Goal: Information Seeking & Learning: Check status

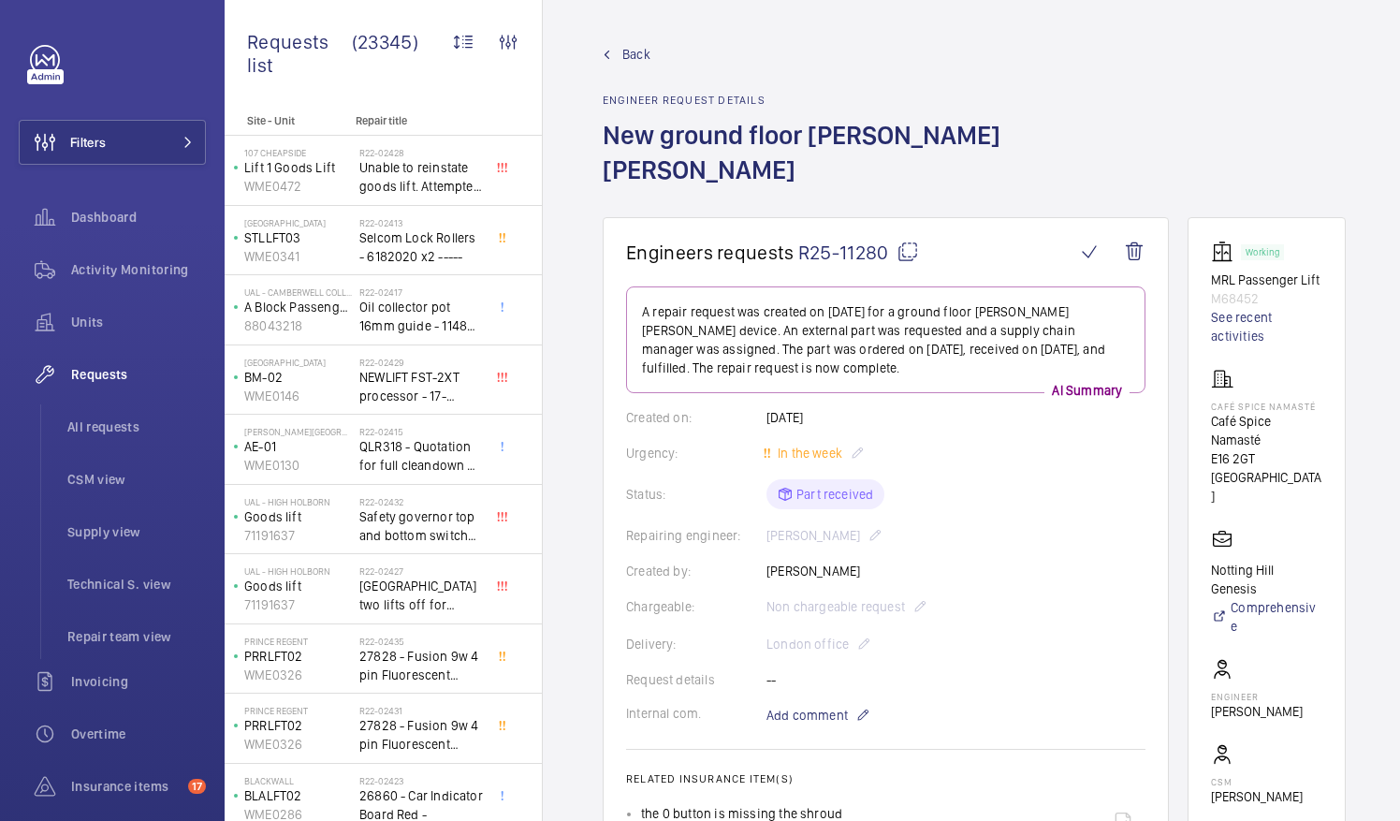
click at [906, 241] on mat-icon at bounding box center [908, 252] width 22 height 22
drag, startPoint x: 1233, startPoint y: 404, endPoint x: 1292, endPoint y: 423, distance: 61.0
click at [1292, 423] on p "Café Spice Namasté" at bounding box center [1266, 430] width 111 height 37
drag, startPoint x: 1292, startPoint y: 423, endPoint x: 1248, endPoint y: 419, distance: 44.1
copy p "Café Spice Namasté"
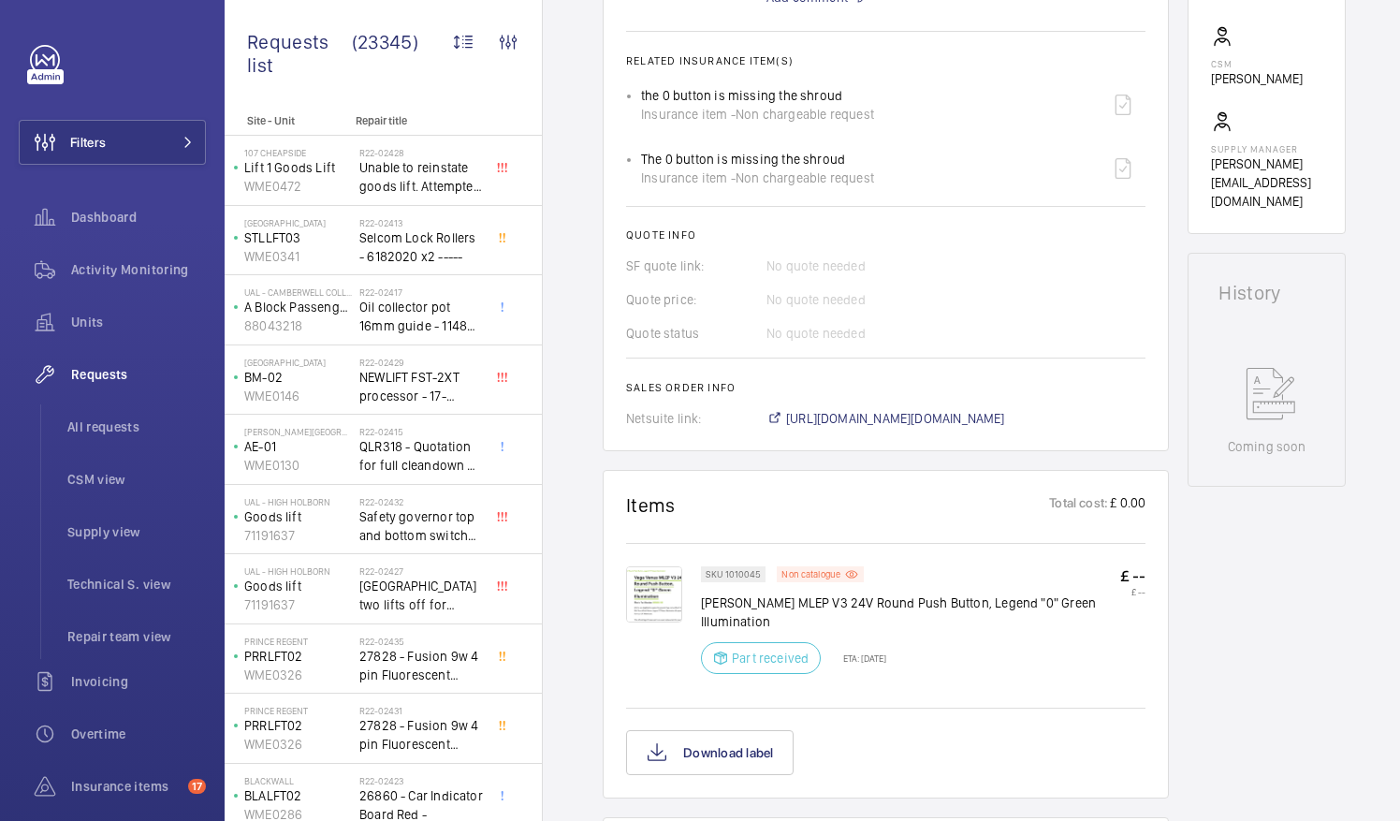
scroll to position [768, 0]
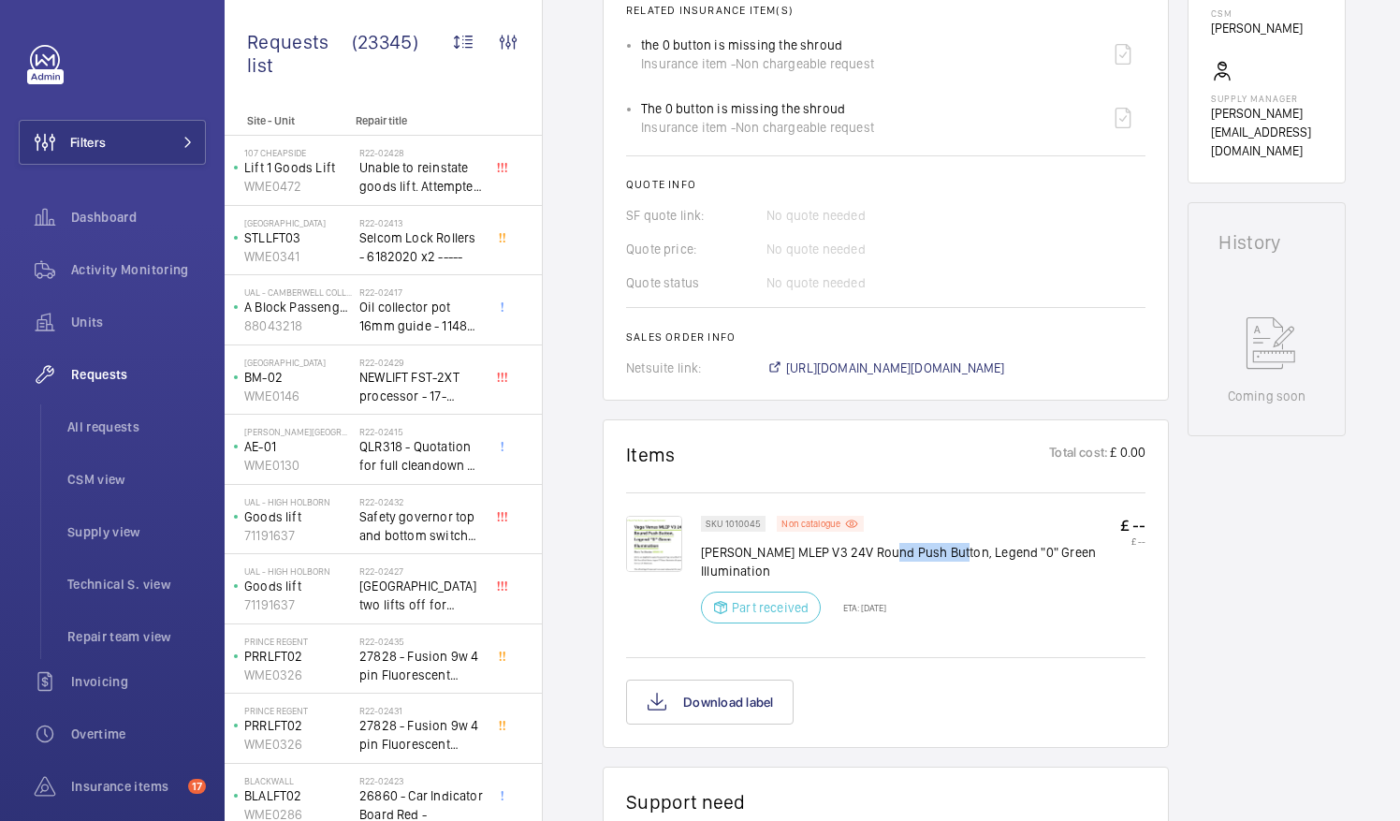
drag, startPoint x: 889, startPoint y: 513, endPoint x: 956, endPoint y: 515, distance: 67.4
click at [956, 543] on p "Vega Venus MLEP V3 24V Round Push Button, Legend "0" Green Illumination" at bounding box center [910, 561] width 419 height 37
drag, startPoint x: 956, startPoint y: 515, endPoint x: 934, endPoint y: 517, distance: 22.5
copy p "Push Button"
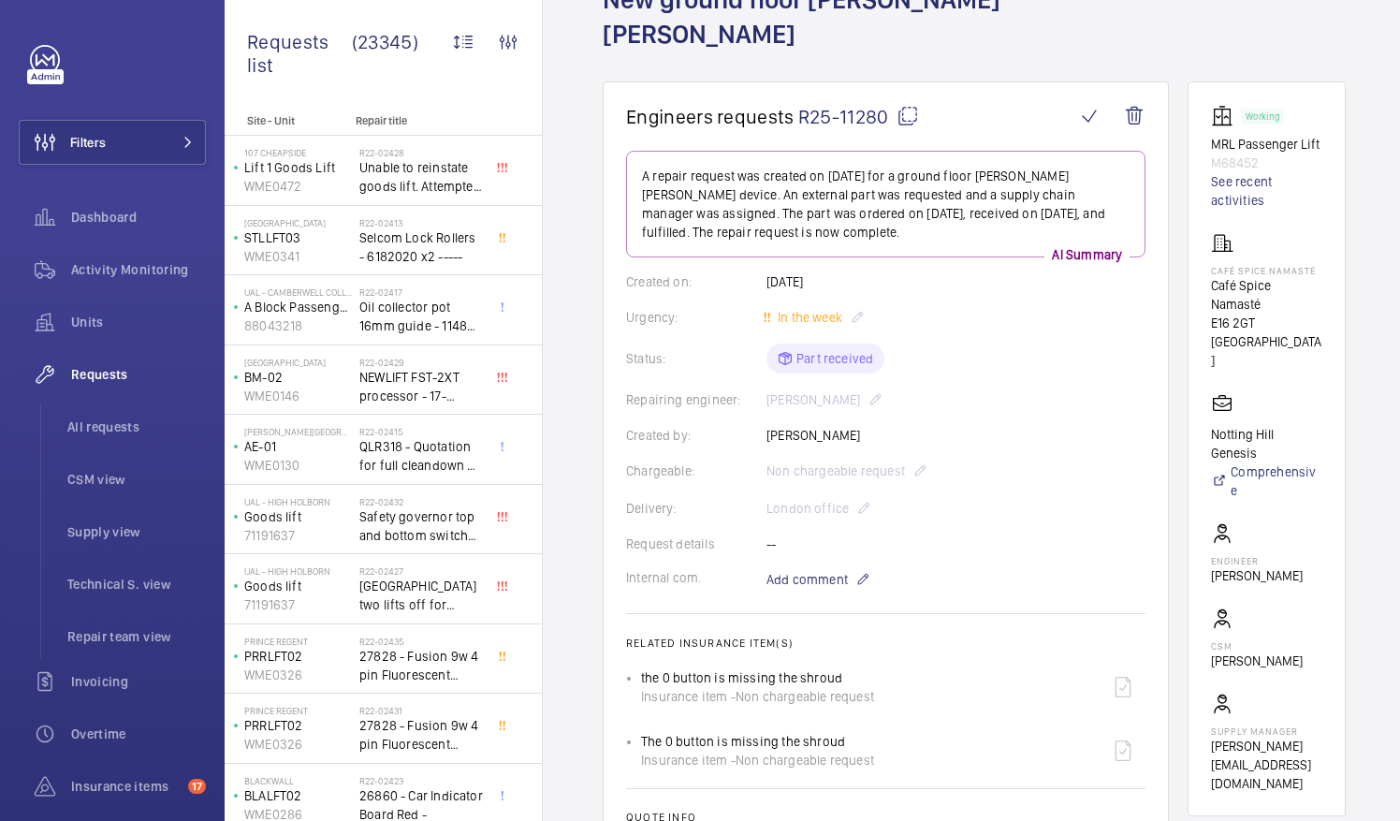
scroll to position [0, 0]
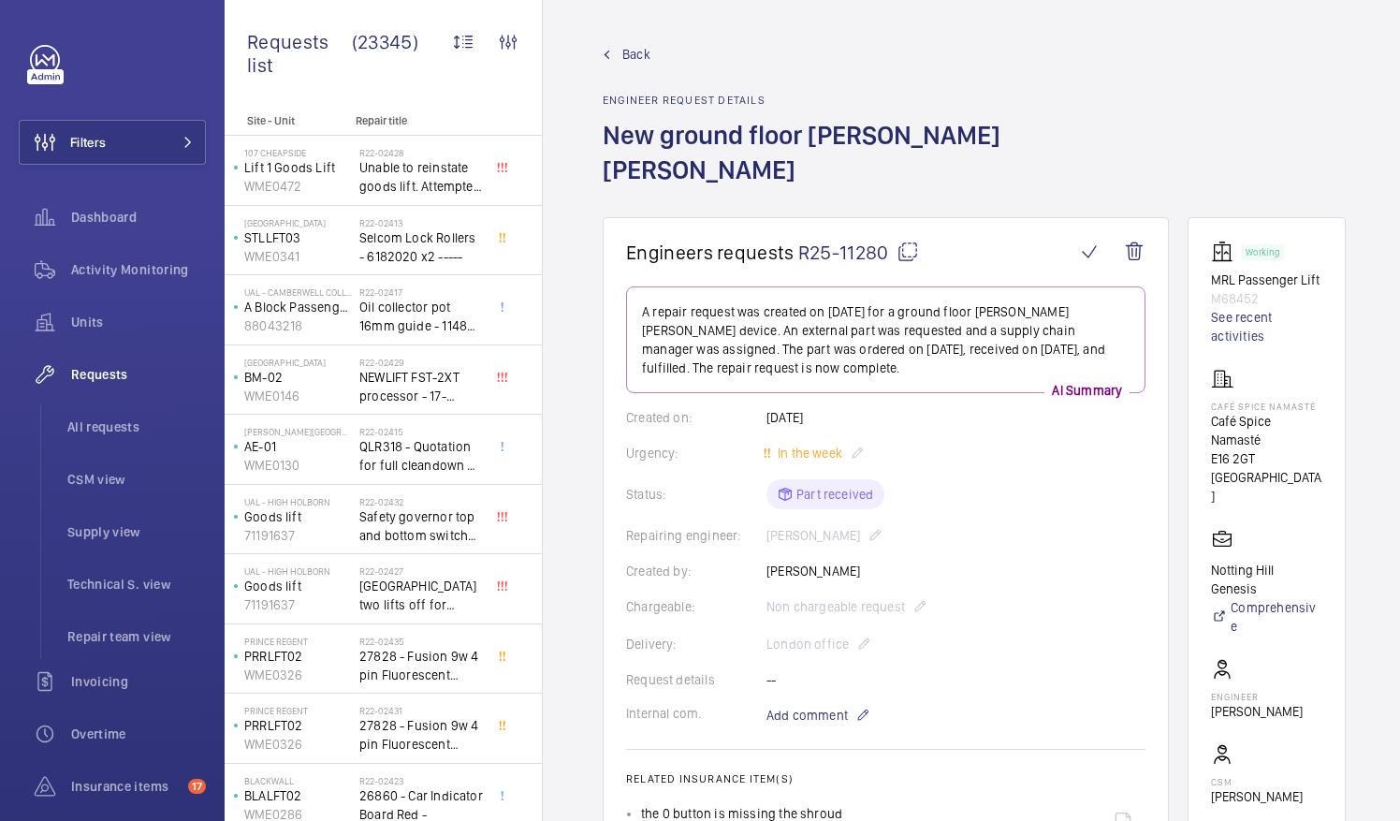
click at [909, 241] on mat-icon at bounding box center [908, 252] width 22 height 22
copy p "Push Button"
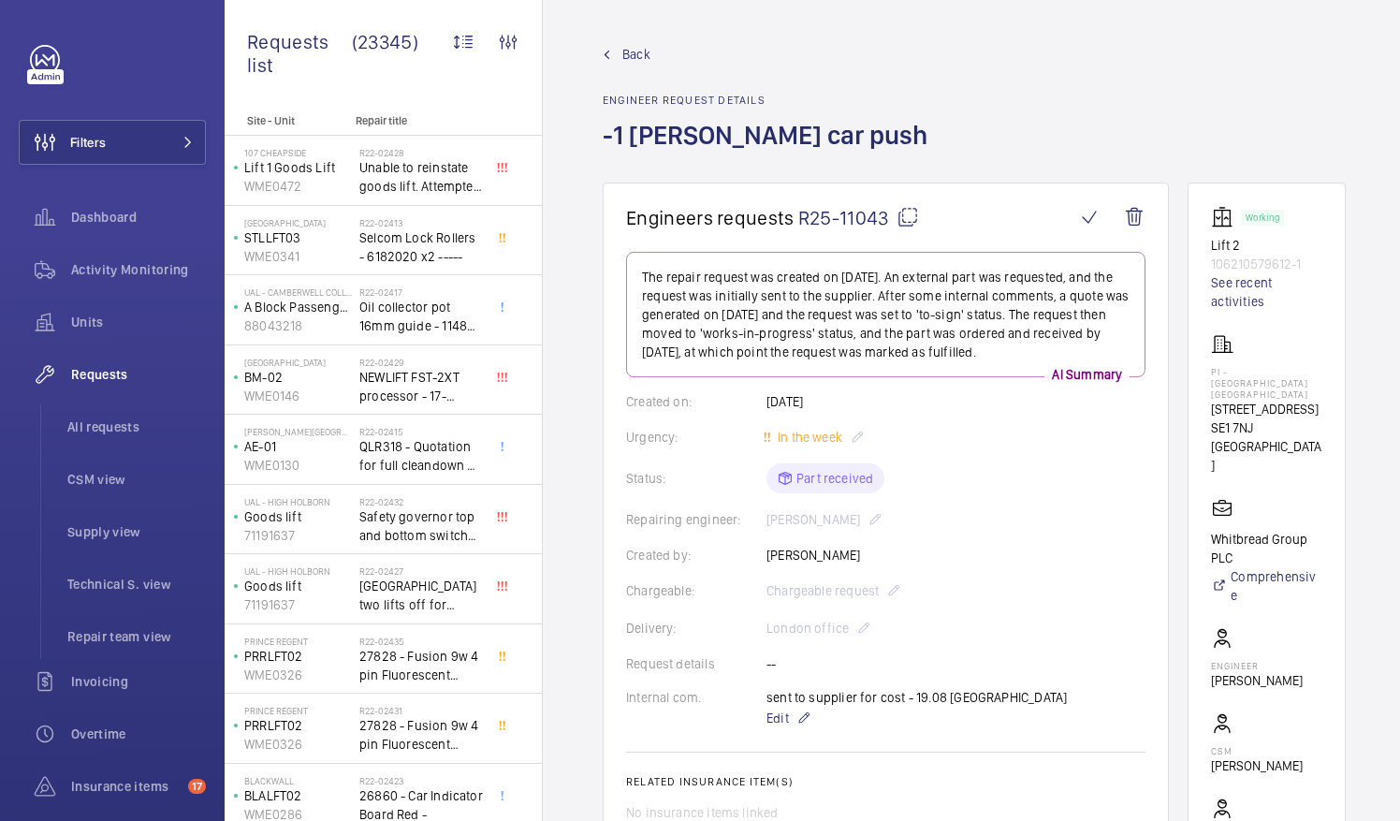
click at [908, 217] on mat-icon at bounding box center [908, 217] width 22 height 22
drag, startPoint x: 1234, startPoint y: 369, endPoint x: 1292, endPoint y: 377, distance: 57.7
click at [1292, 377] on p "PI - London Waterloo Westminster Bridge" at bounding box center [1266, 383] width 111 height 34
drag, startPoint x: 1292, startPoint y: 377, endPoint x: 1252, endPoint y: 376, distance: 39.3
copy p "PI - London Waterloo"
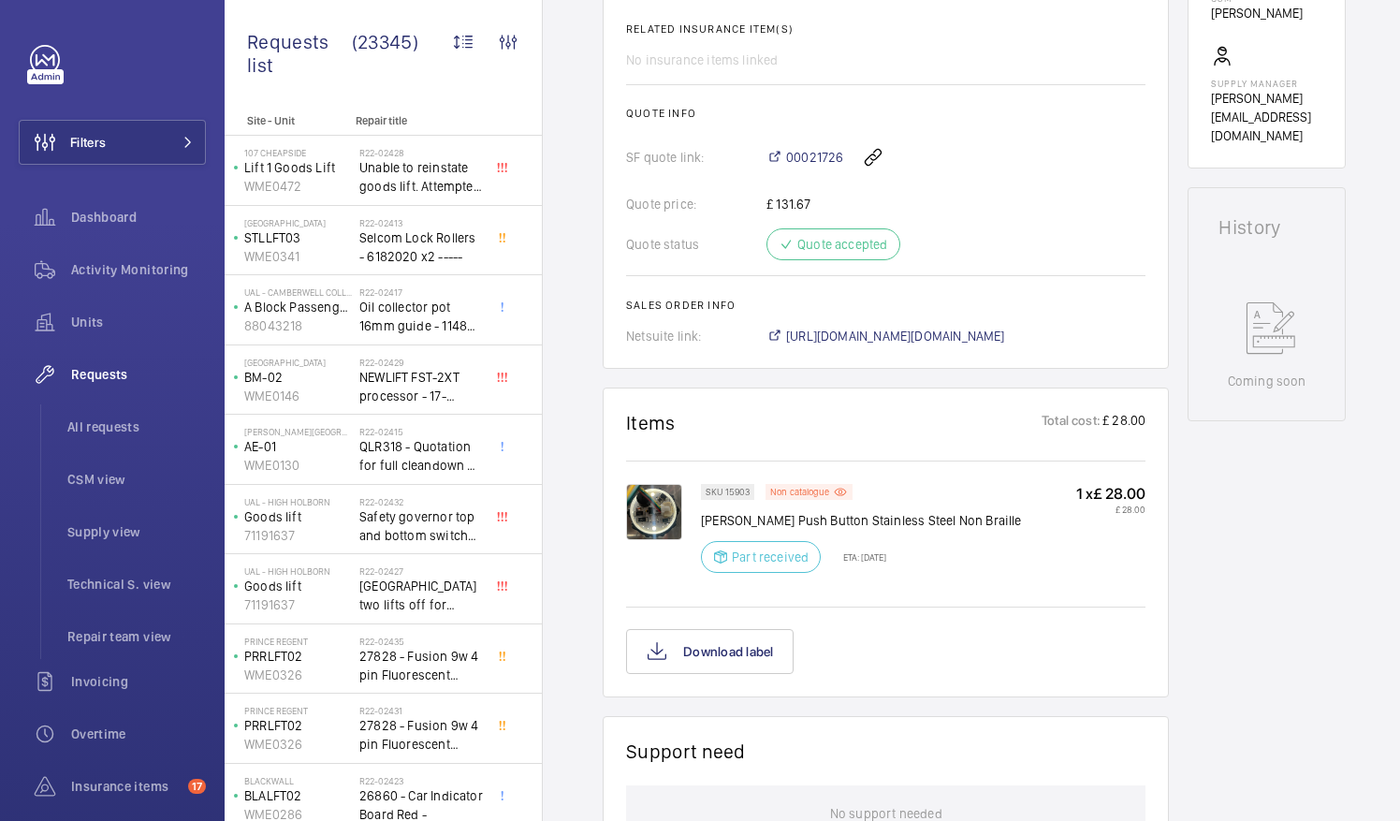
scroll to position [754, 0]
drag, startPoint x: 702, startPoint y: 509, endPoint x: 807, endPoint y: 516, distance: 105.0
click at [807, 516] on p "Lester Push Button Stainless Steel Non Braille" at bounding box center [861, 518] width 321 height 19
drag, startPoint x: 807, startPoint y: 516, endPoint x: 783, endPoint y: 519, distance: 23.7
copy p "Lester Push Button"
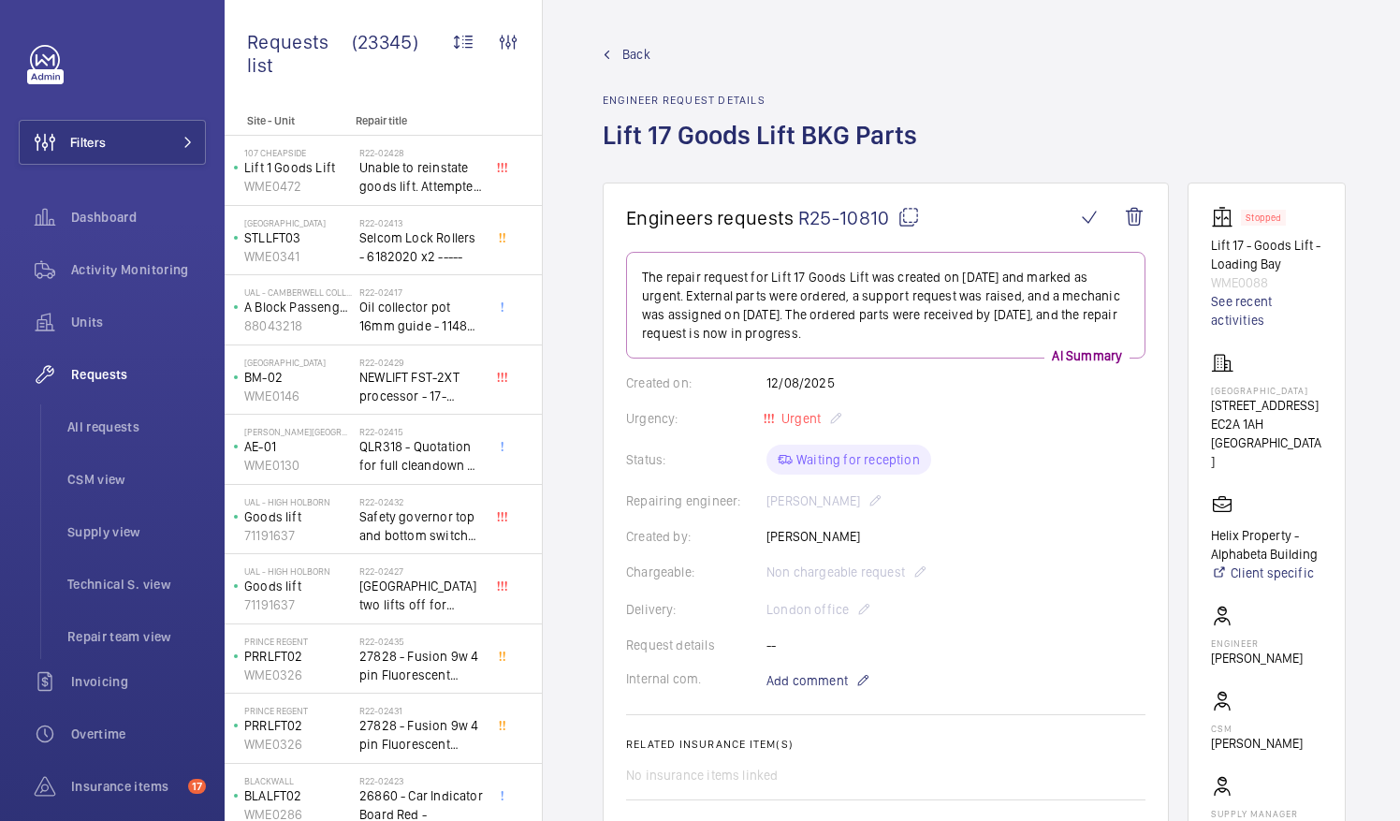
click at [902, 215] on mat-icon at bounding box center [909, 217] width 22 height 22
drag, startPoint x: 1233, startPoint y: 387, endPoint x: 1345, endPoint y: 387, distance: 112.3
click at [1345, 387] on wm-front-card "Stopped Lift 17 - Goods Lift - Loading Bay WME0088 See recent activities Alphab…" at bounding box center [1267, 540] width 158 height 716
drag, startPoint x: 1345, startPoint y: 387, endPoint x: 1309, endPoint y: 389, distance: 35.6
copy p "[GEOGRAPHIC_DATA]"
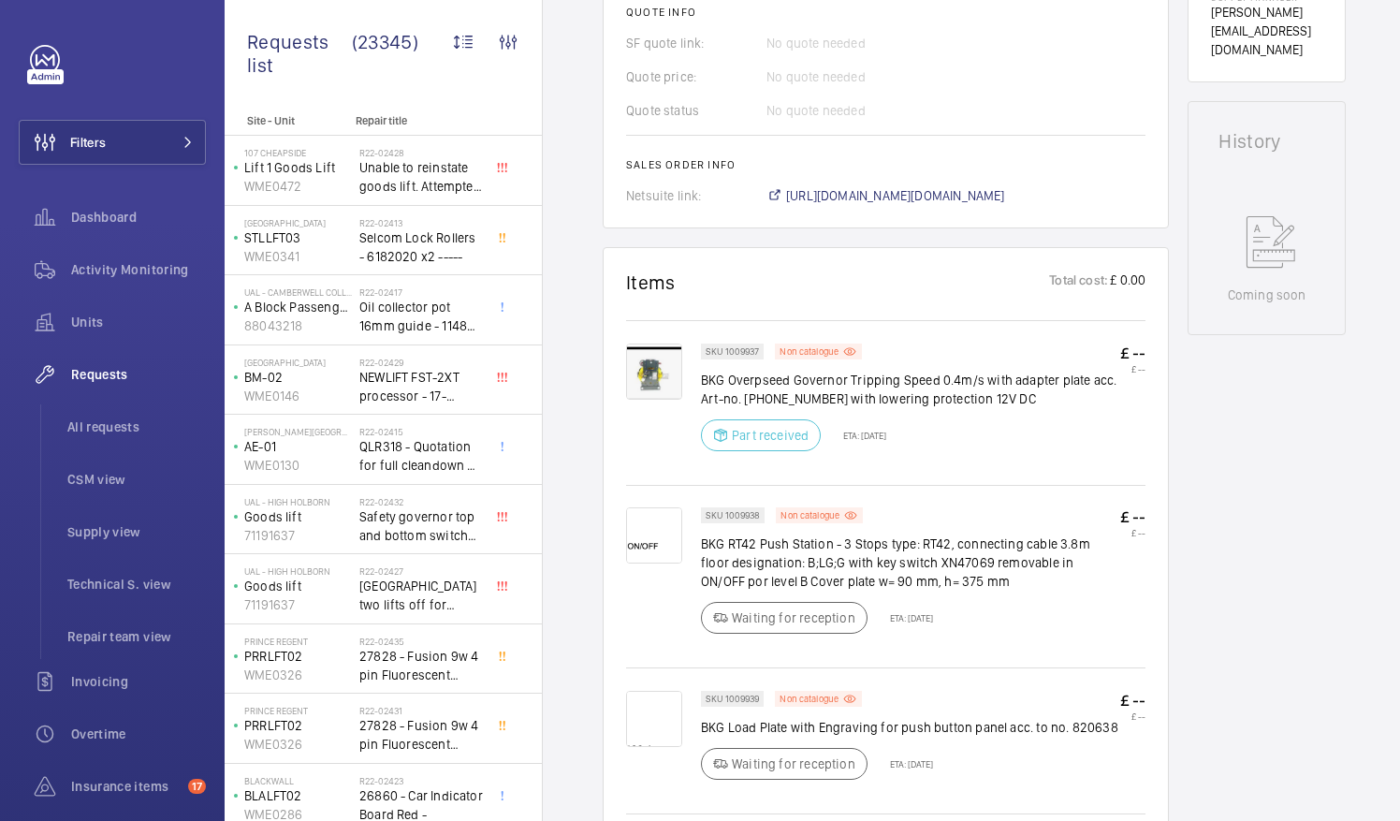
scroll to position [817, 0]
click at [887, 529] on div "SKU 1009938 Non catalogue BKG RT42 Push Station - 3 Stops type: RT42, connectin…" at bounding box center [910, 575] width 419 height 138
drag, startPoint x: 792, startPoint y: 377, endPoint x: 932, endPoint y: 377, distance: 140.4
click at [932, 377] on p "BKG Overpseed Governor Tripping Speed 0.4m/s with adapter plate acc. Art-no. 3-…" at bounding box center [910, 388] width 419 height 37
drag, startPoint x: 932, startPoint y: 377, endPoint x: 906, endPoint y: 379, distance: 26.3
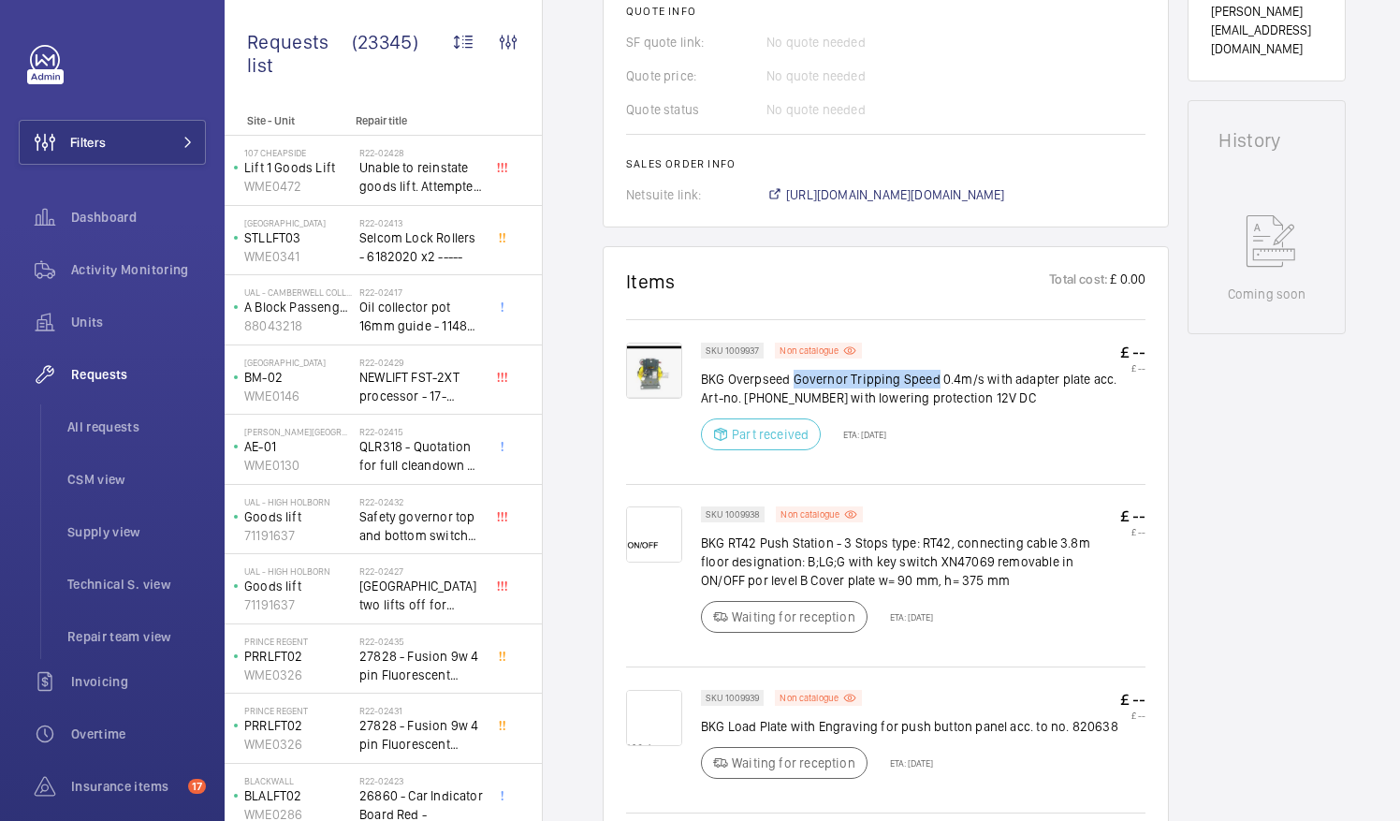
copy p "Governor Tripping Speed"
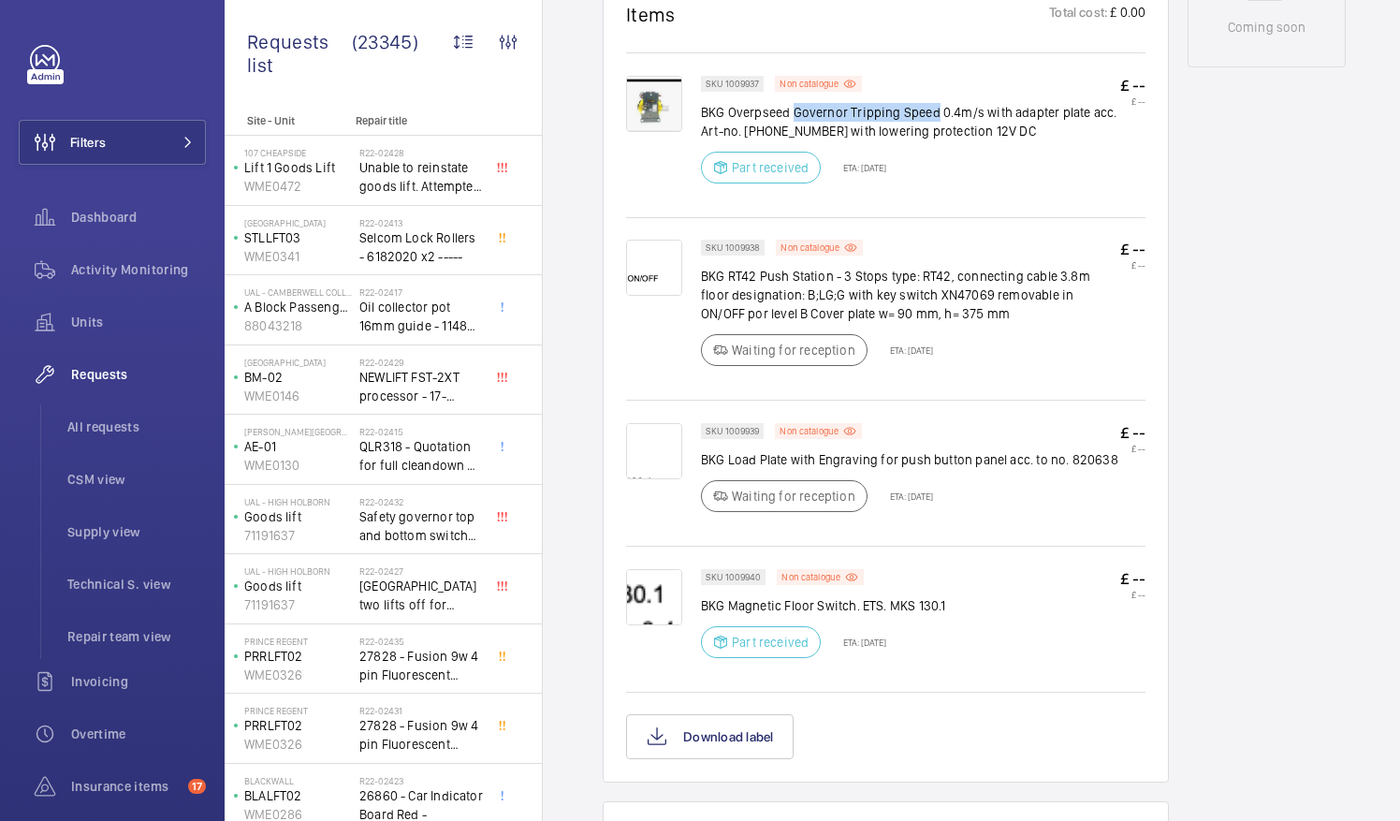
scroll to position [1151, 0]
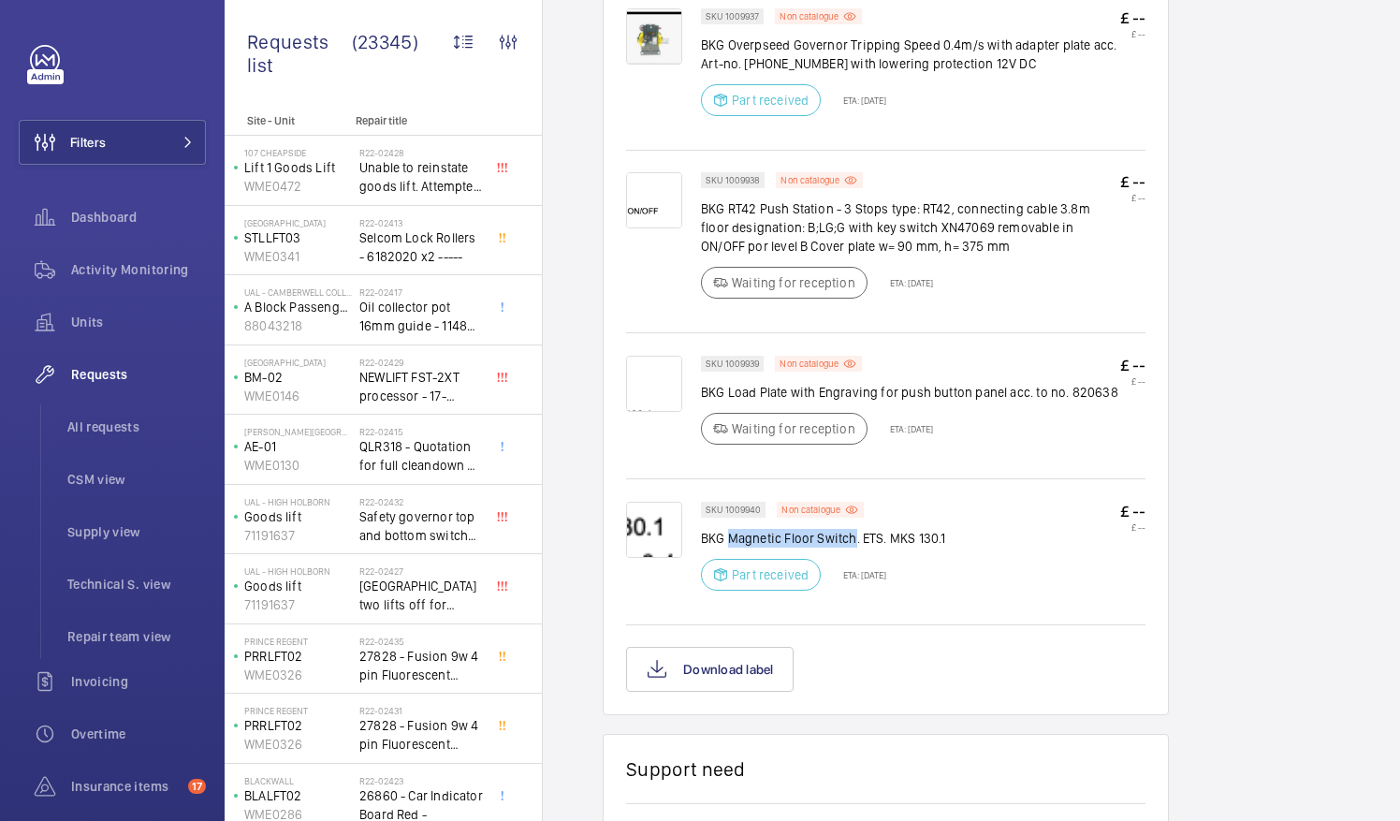
drag, startPoint x: 729, startPoint y: 530, endPoint x: 854, endPoint y: 539, distance: 124.8
click at [854, 539] on p "BKG Magnetic Floor Switch. ETS. MKS 130.1" at bounding box center [823, 538] width 244 height 19
drag, startPoint x: 854, startPoint y: 539, endPoint x: 833, endPoint y: 536, distance: 20.8
copy p "Magnetic Floor Switch"
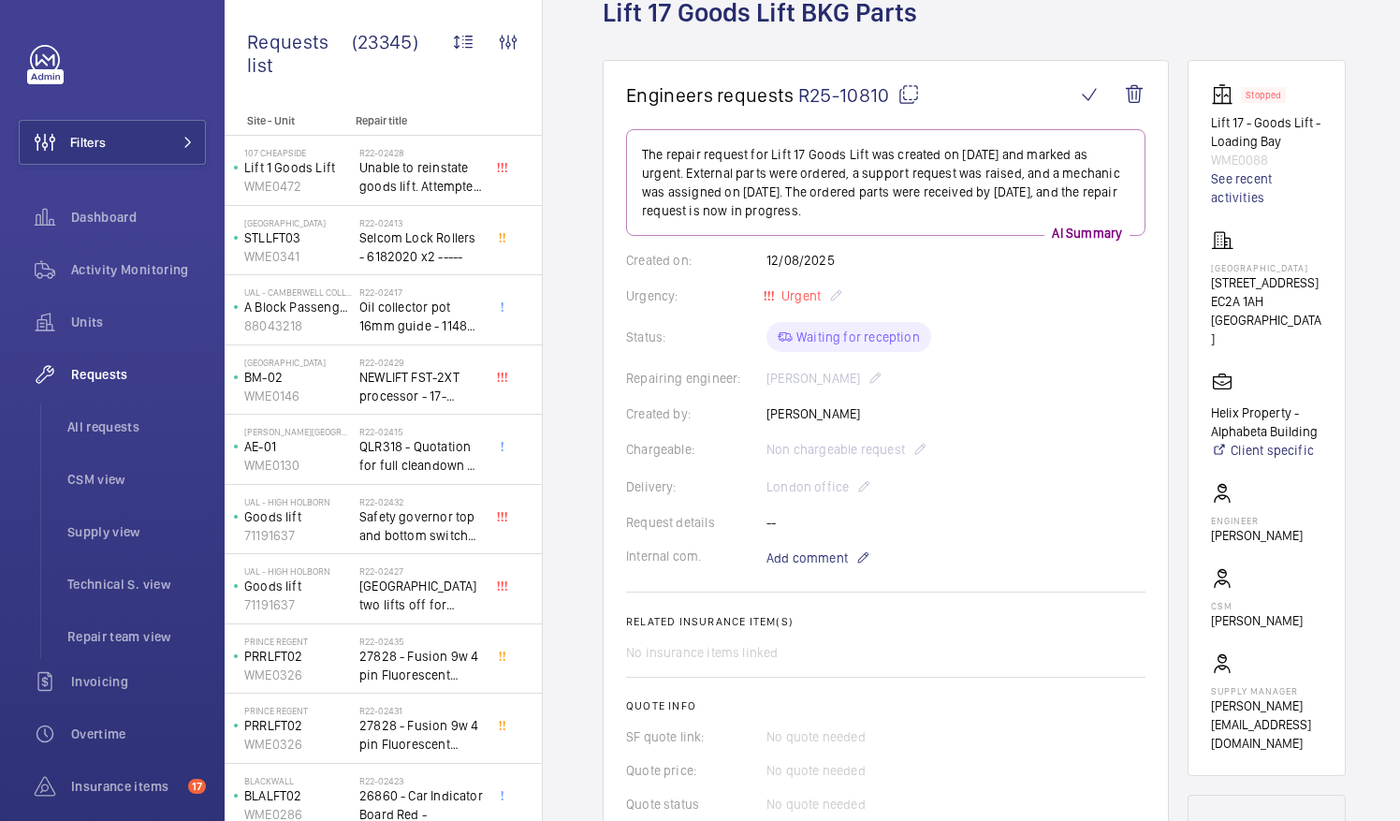
scroll to position [0, 0]
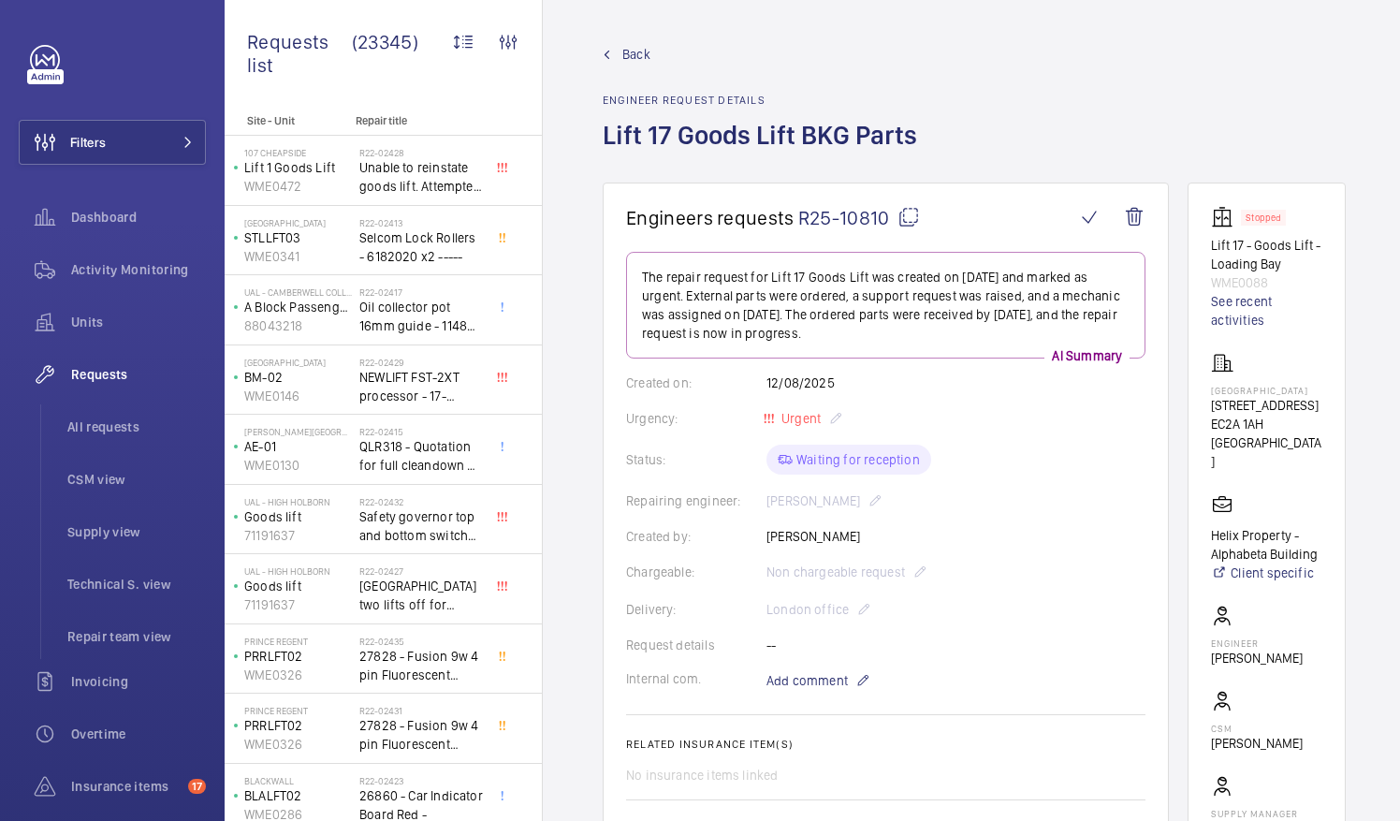
click at [1033, 490] on div "Repairing engineer: Michael Burns" at bounding box center [885, 500] width 519 height 22
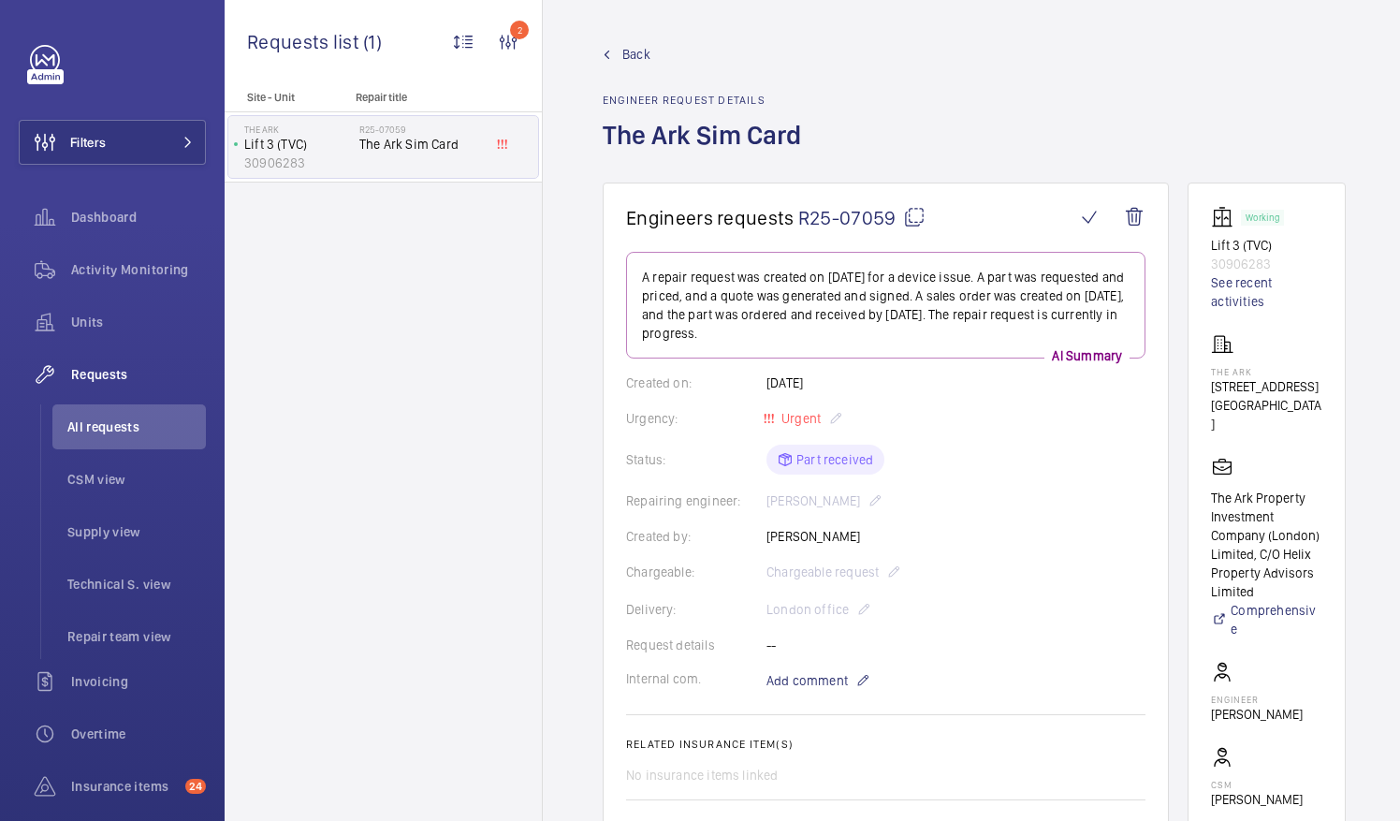
scroll to position [94, 0]
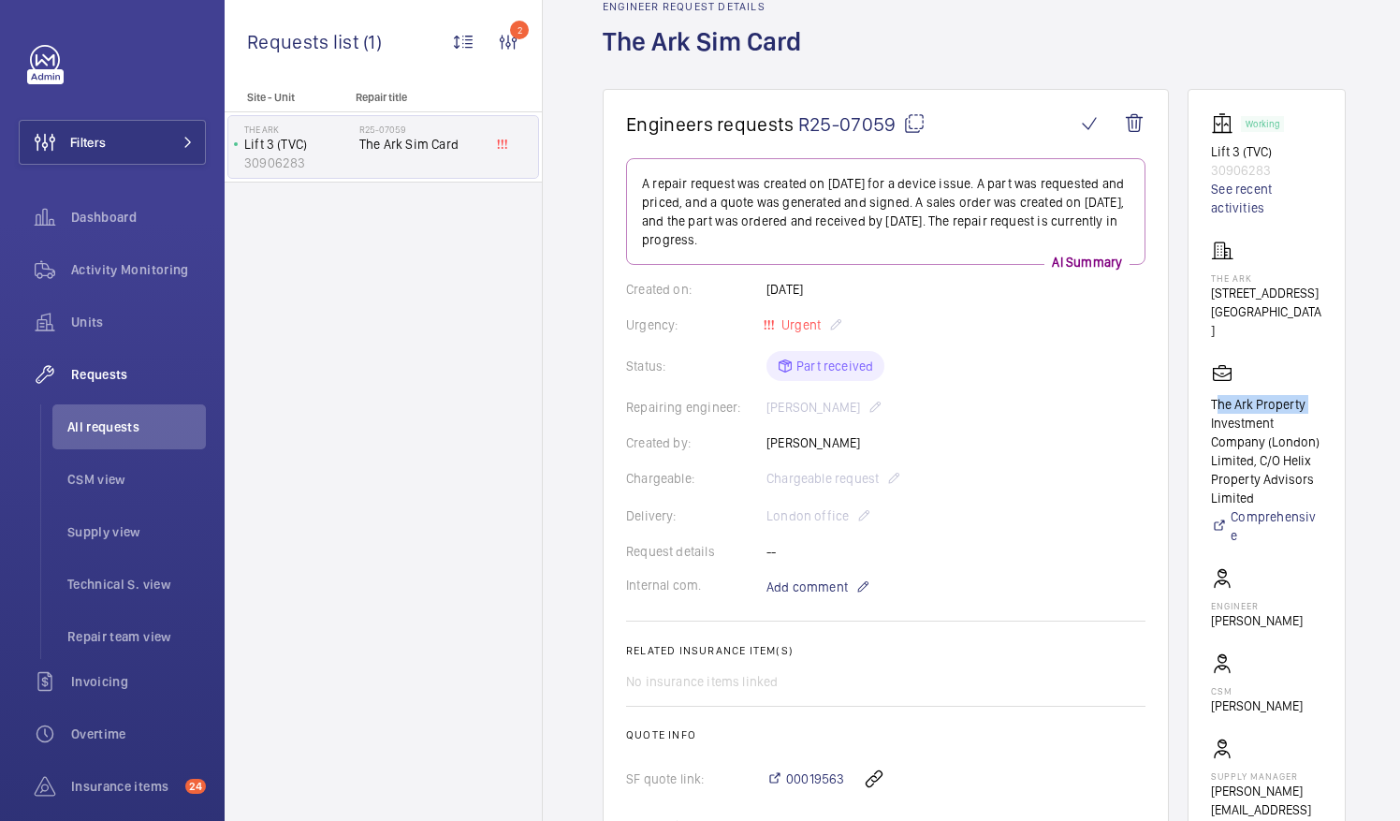
drag, startPoint x: 1232, startPoint y: 380, endPoint x: 1328, endPoint y: 381, distance: 96.4
click at [1328, 381] on wm-front-card "Working Lift 3 (TVC) 30906283 See recent activities The Ark 201 Talgarth Road W…" at bounding box center [1267, 475] width 158 height 772
drag, startPoint x: 1328, startPoint y: 381, endPoint x: 1282, endPoint y: 384, distance: 45.9
copy p "The Ark Property"
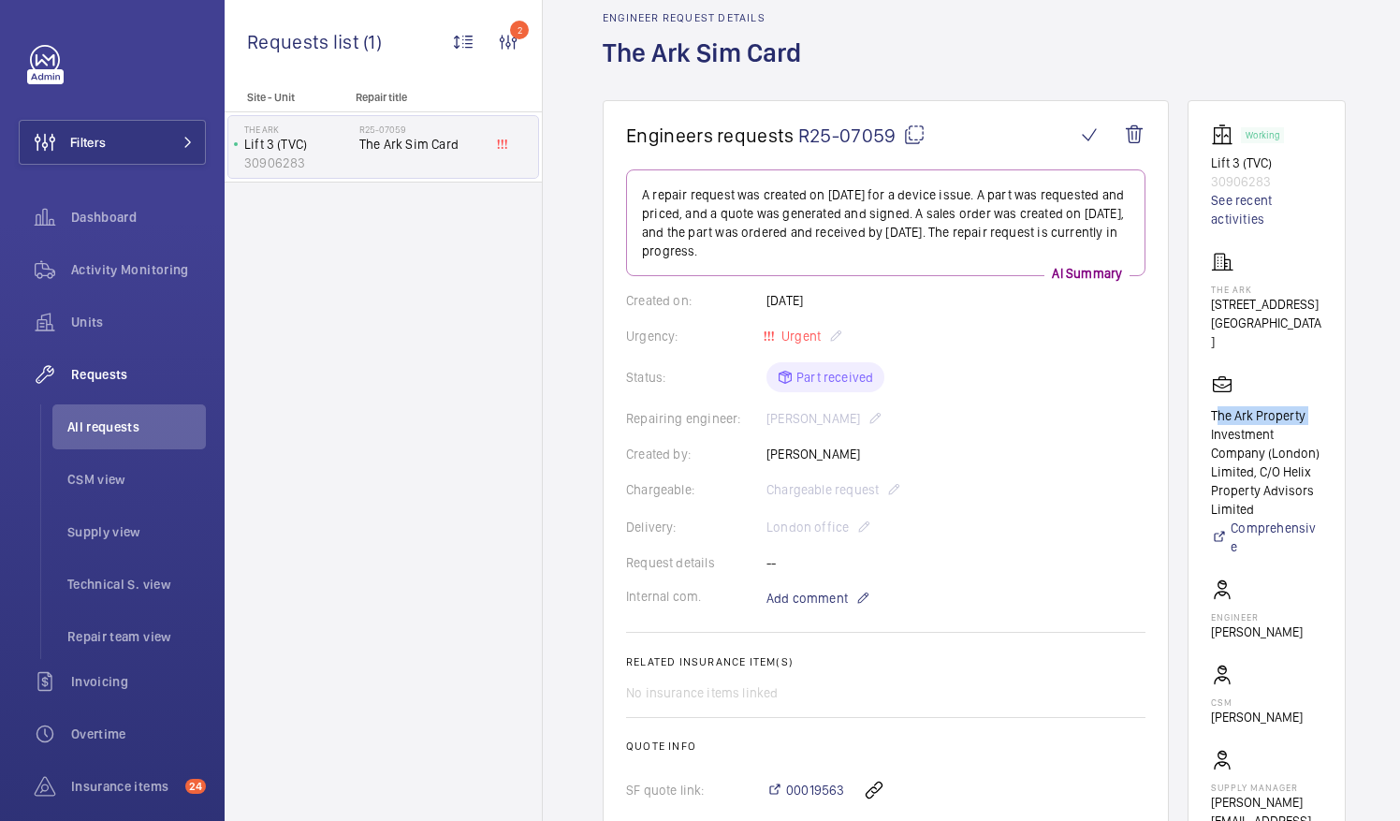
scroll to position [80, 0]
click at [86, 434] on span "All requests" at bounding box center [136, 426] width 139 height 19
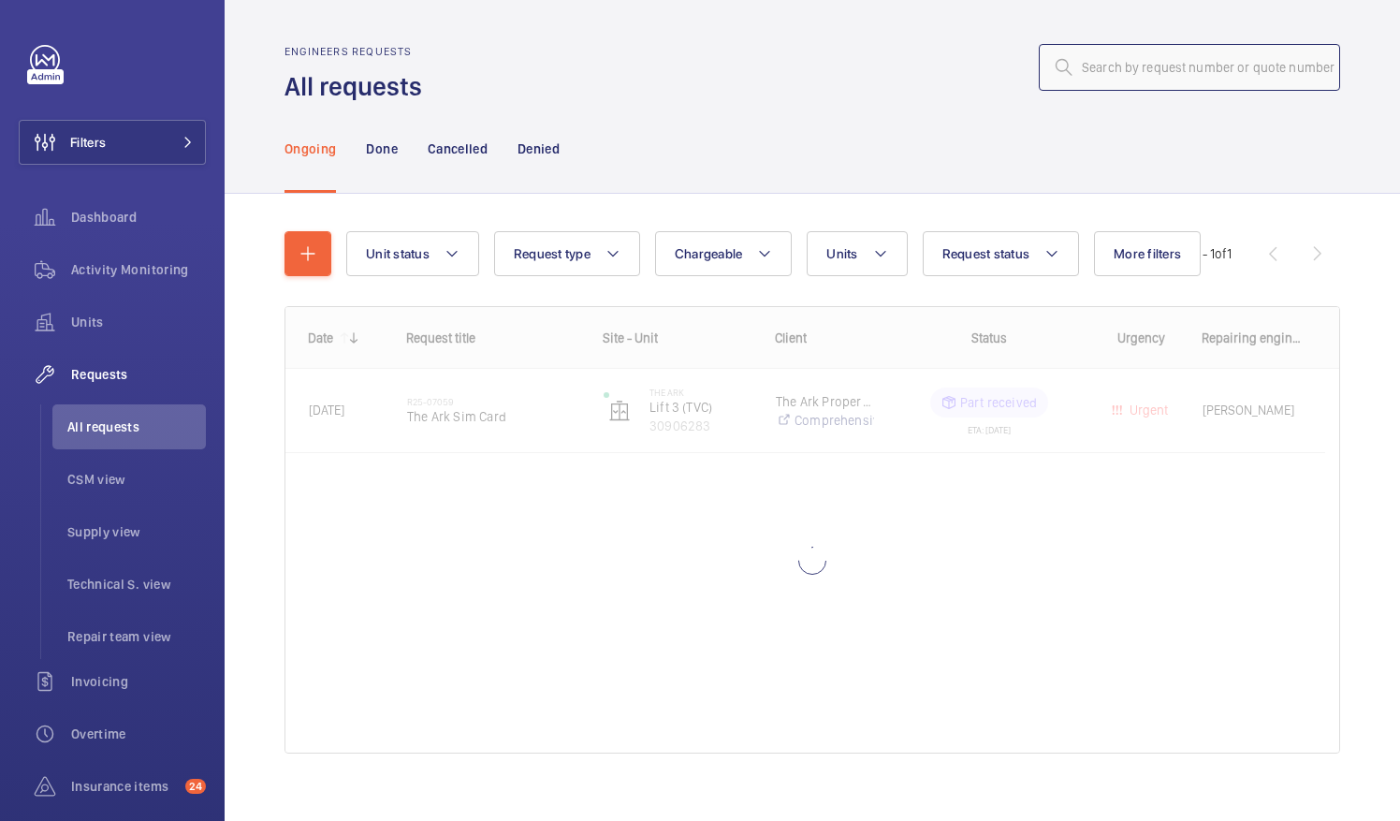
click at [1079, 74] on input "text" at bounding box center [1189, 67] width 301 height 47
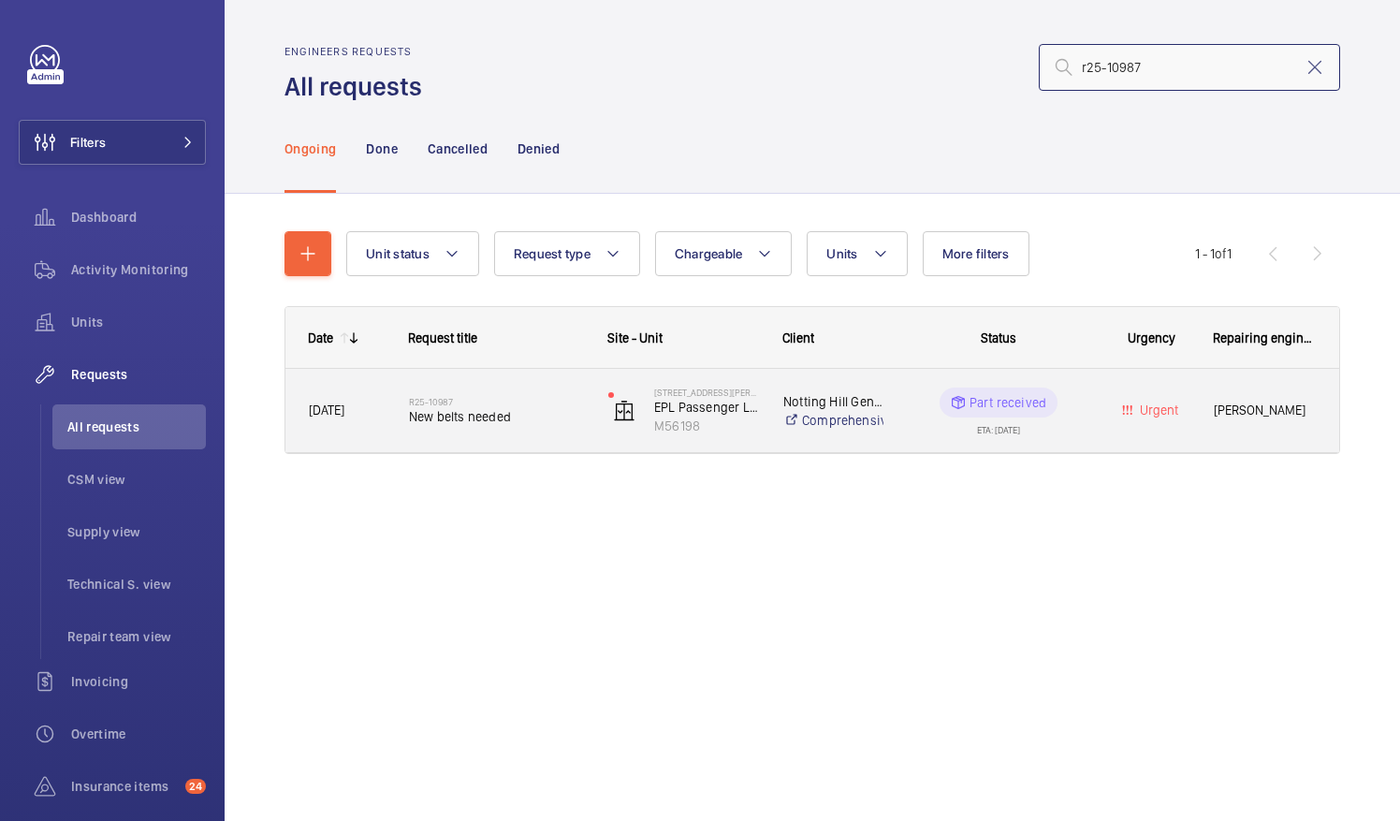
type input "r25-10987"
click at [477, 415] on span "New belts needed" at bounding box center [496, 416] width 175 height 19
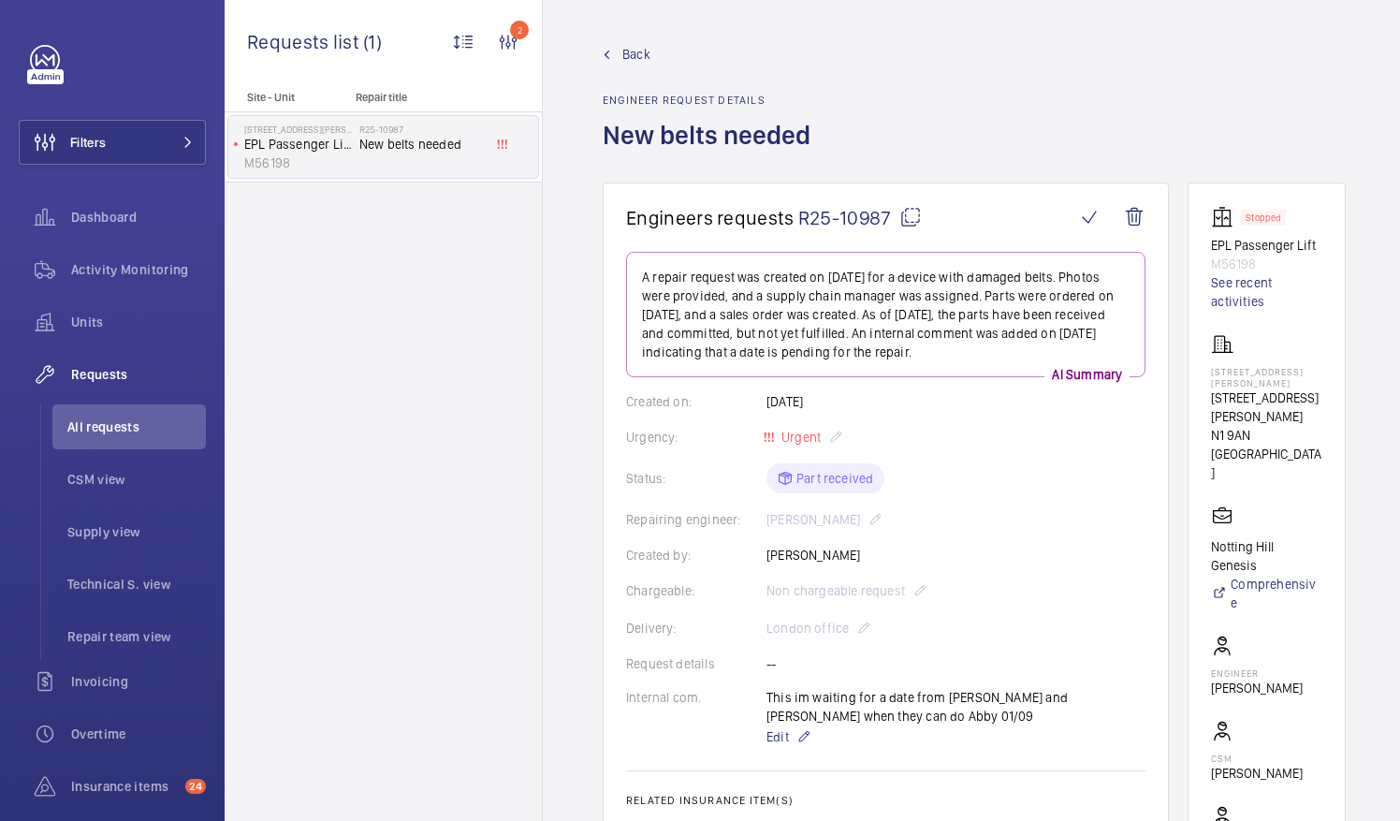
click at [911, 213] on mat-icon at bounding box center [910, 217] width 22 height 22
click at [133, 429] on span "All requests" at bounding box center [136, 426] width 139 height 19
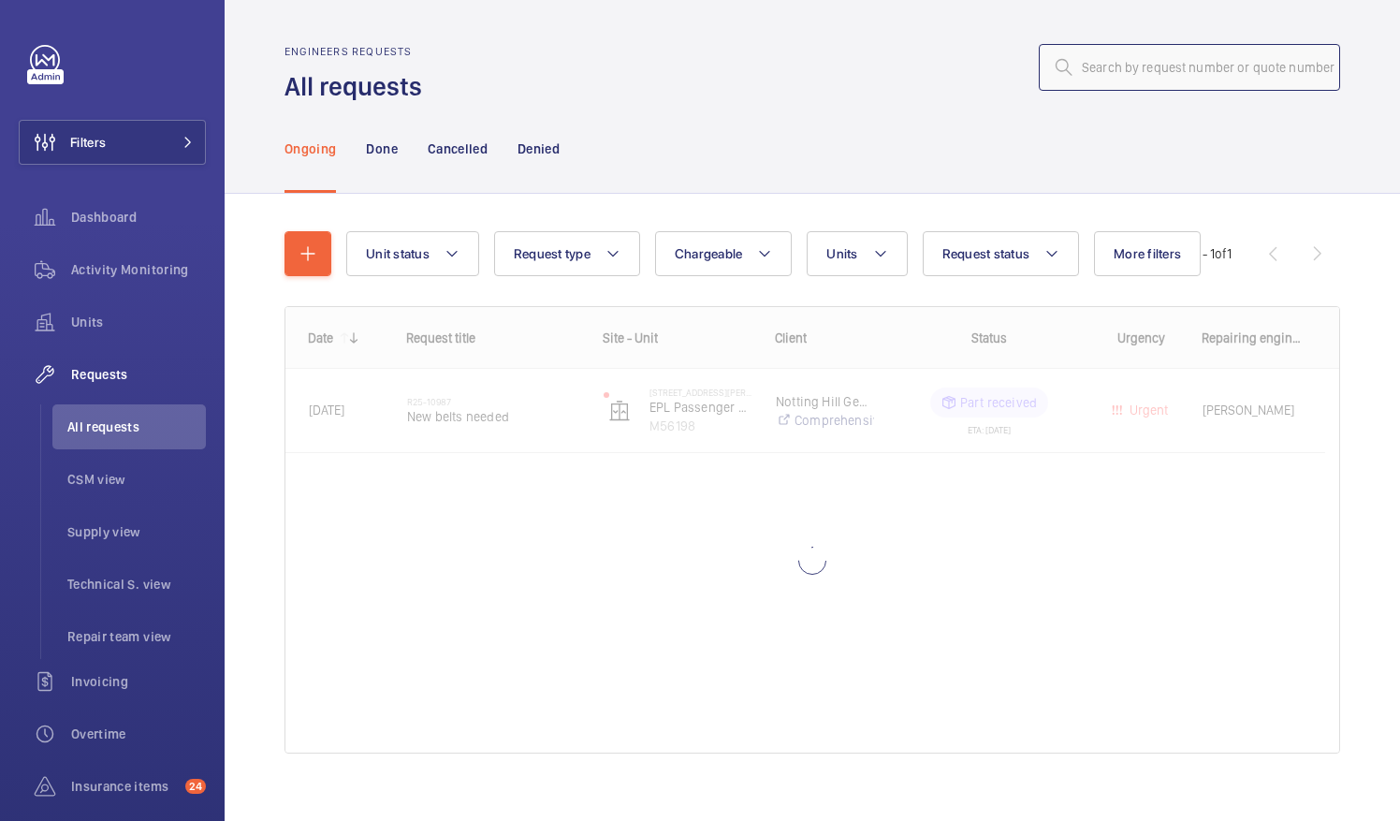
click at [1116, 67] on input "text" at bounding box center [1189, 67] width 301 height 47
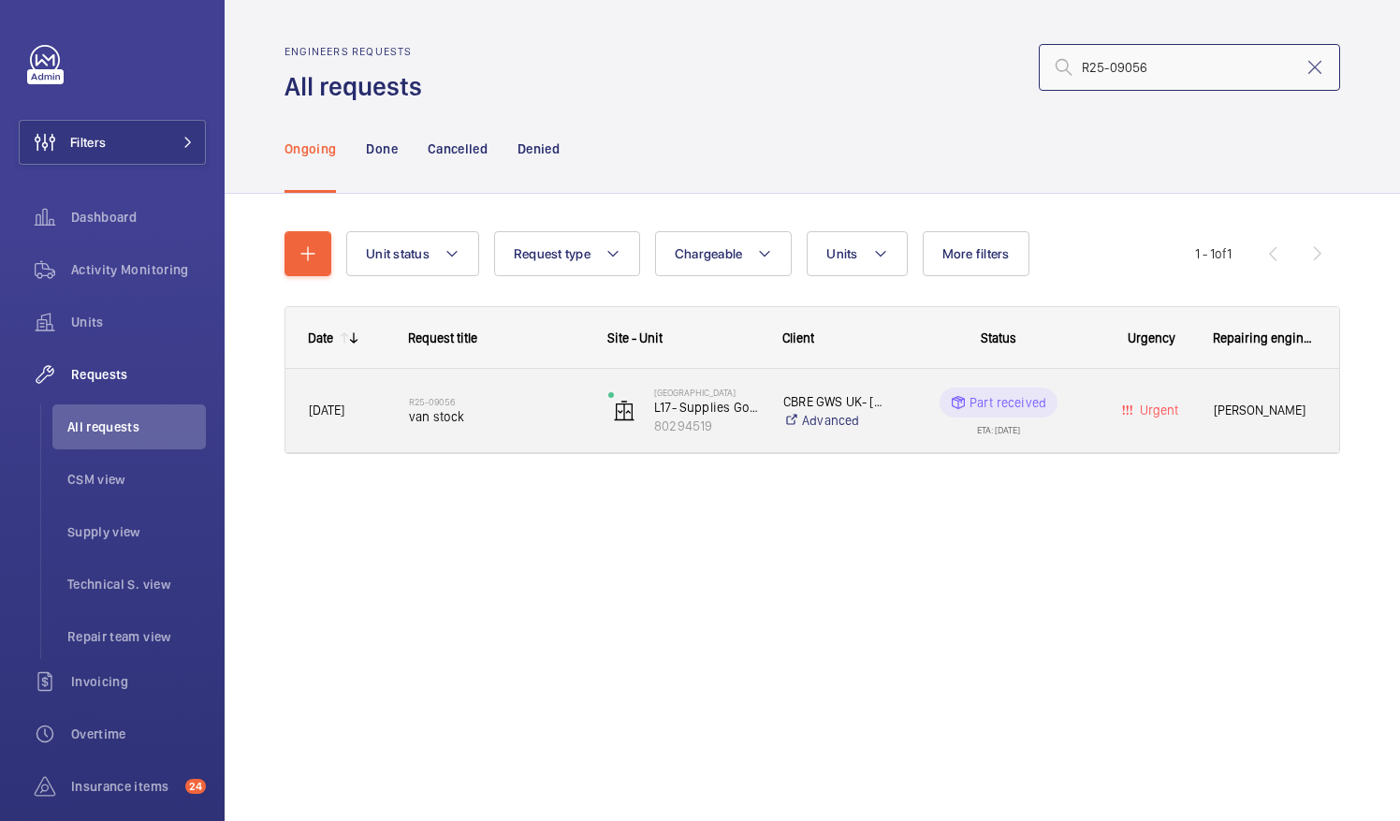
type input "R25-09056"
click at [438, 414] on span "van stock" at bounding box center [496, 416] width 175 height 19
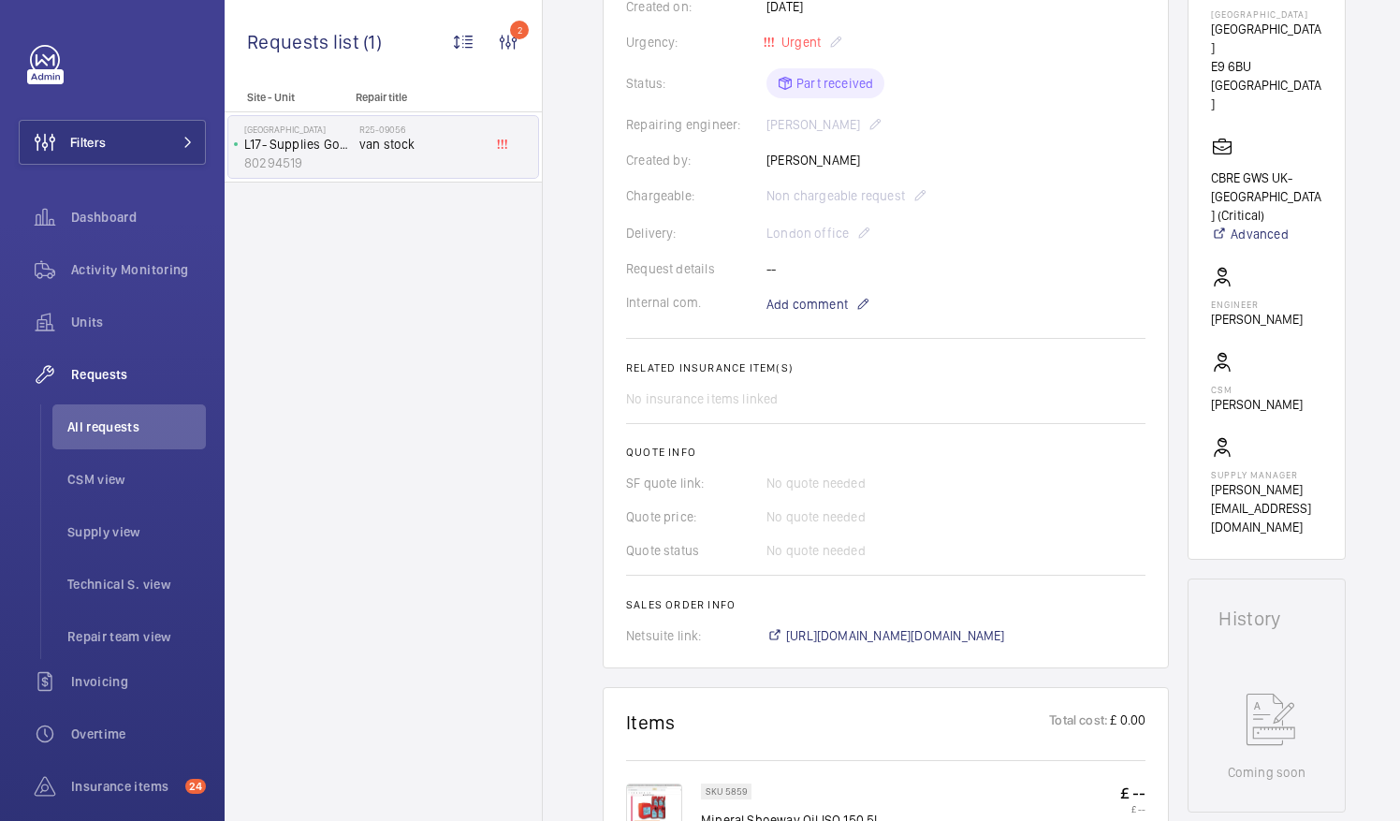
scroll to position [219, 0]
